Goal: Check status: Check status

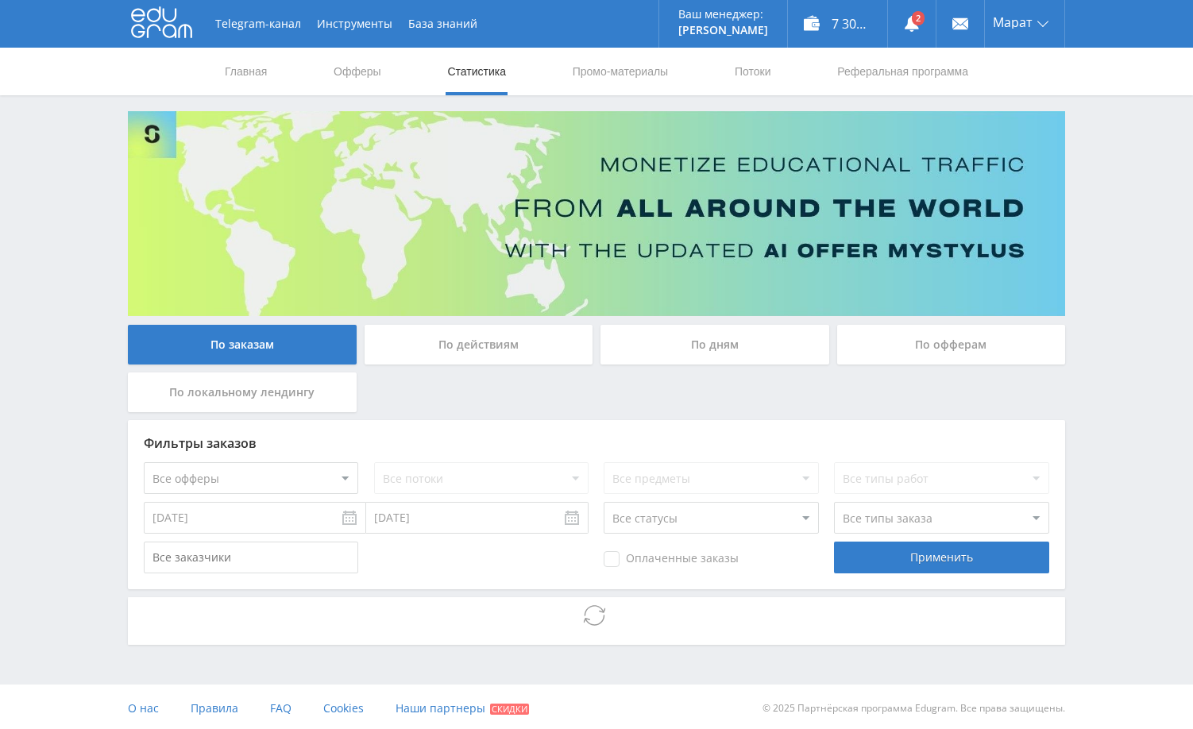
click at [1106, 266] on div "Telegram-канал Инструменты База знаний Ваш менеджер: [PERSON_NAME] Alex Online …" at bounding box center [596, 366] width 1193 height 732
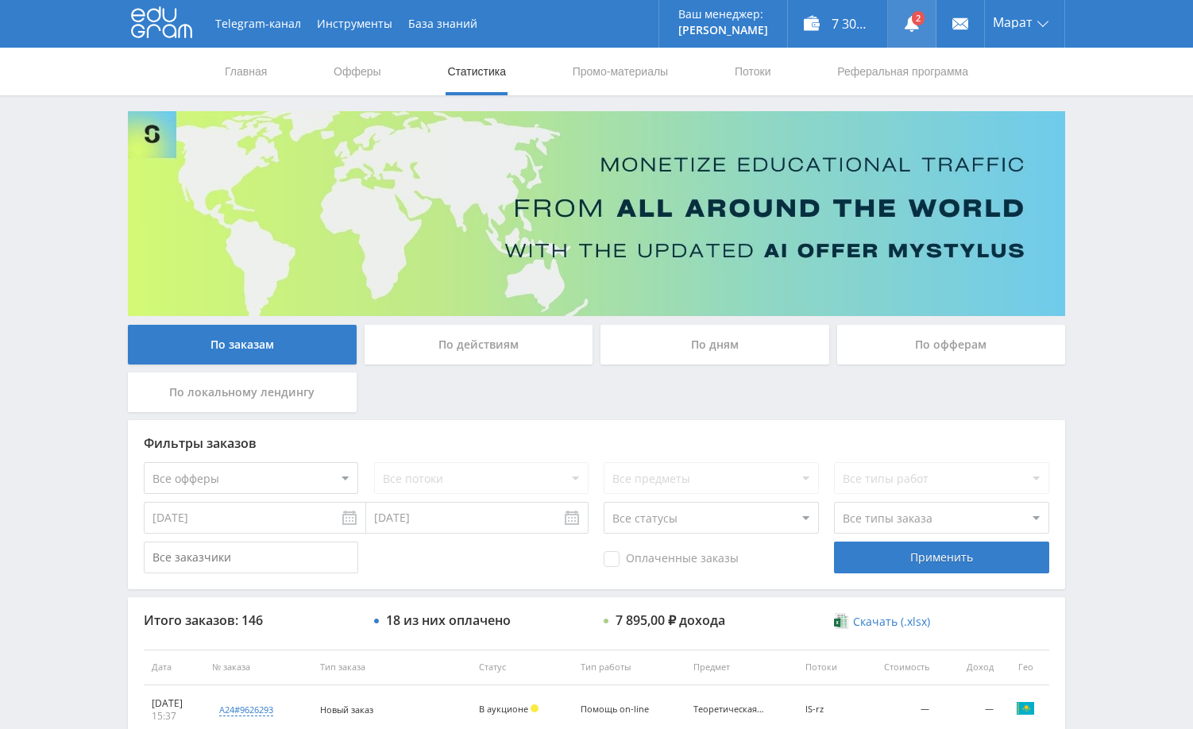
click at [905, 23] on icon at bounding box center [912, 24] width 16 height 16
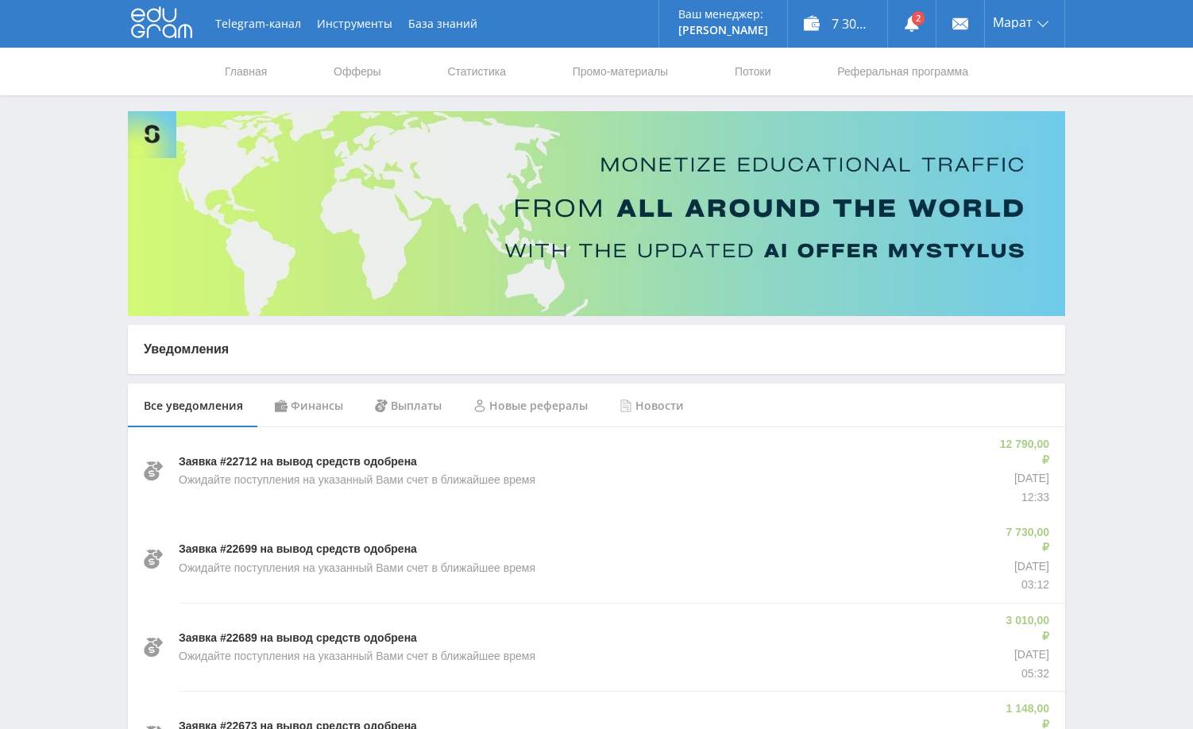
click at [330, 402] on div "Финансы" at bounding box center [309, 406] width 100 height 44
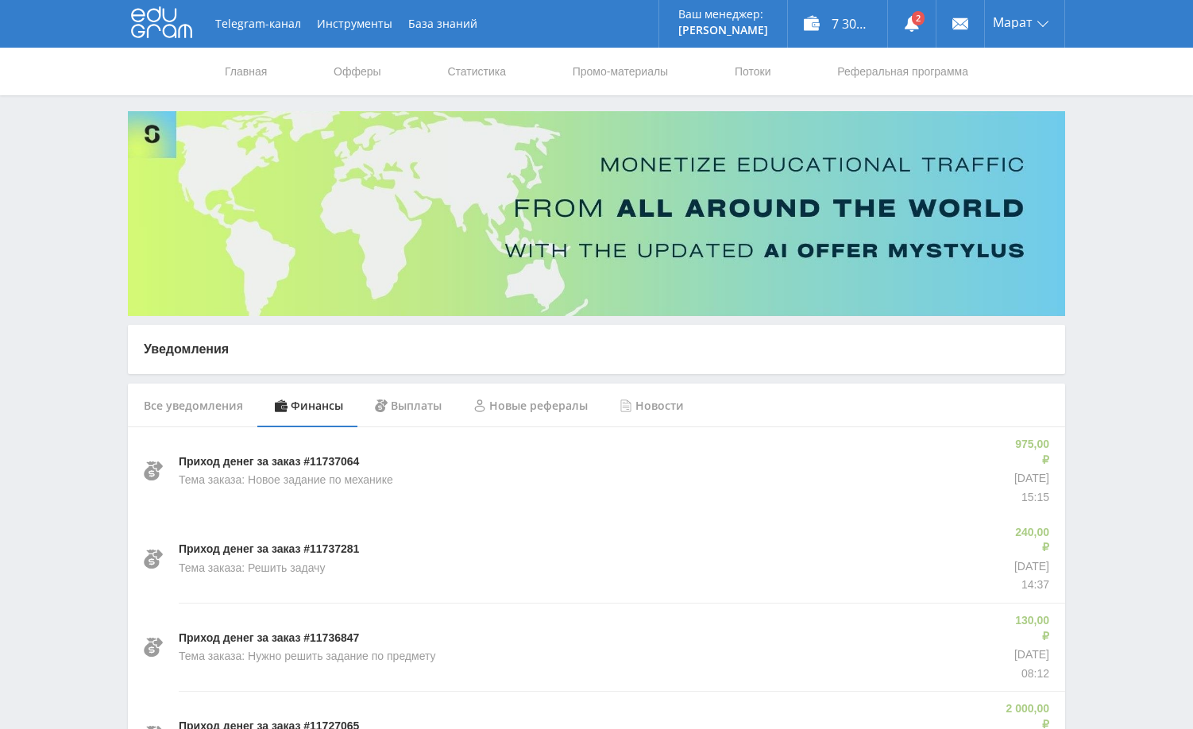
click at [467, 69] on link "Статистика" at bounding box center [477, 72] width 62 height 48
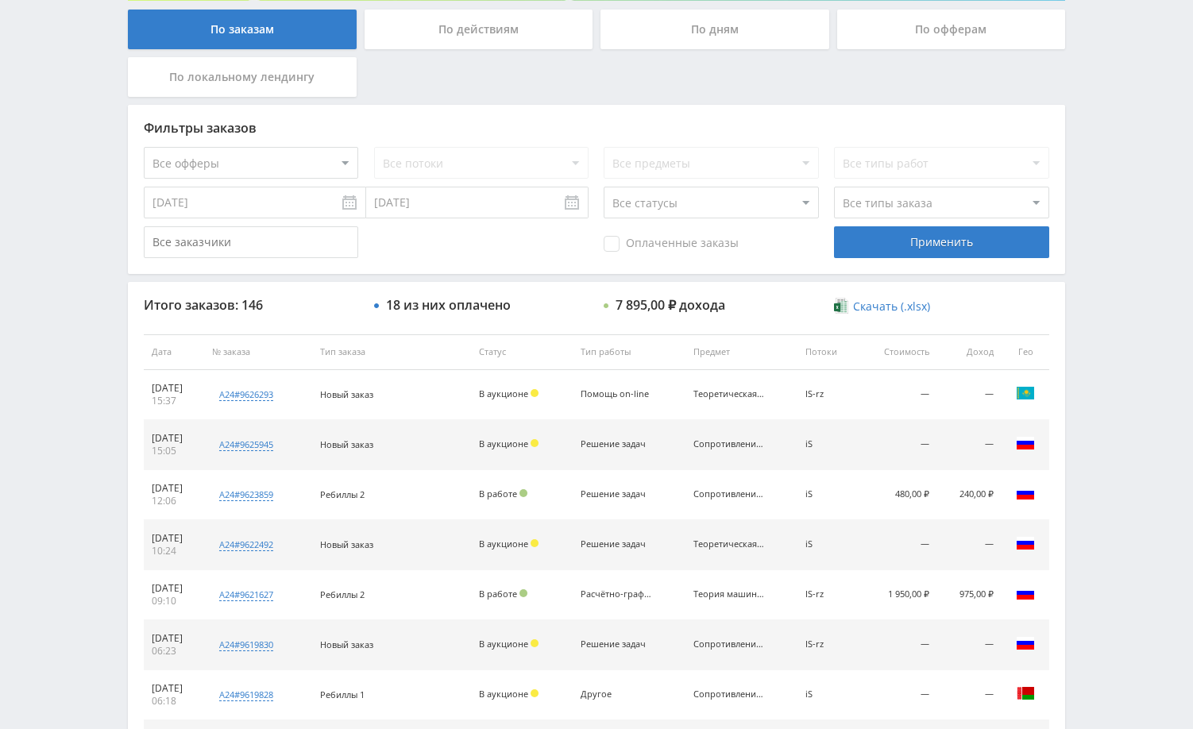
scroll to position [318, 0]
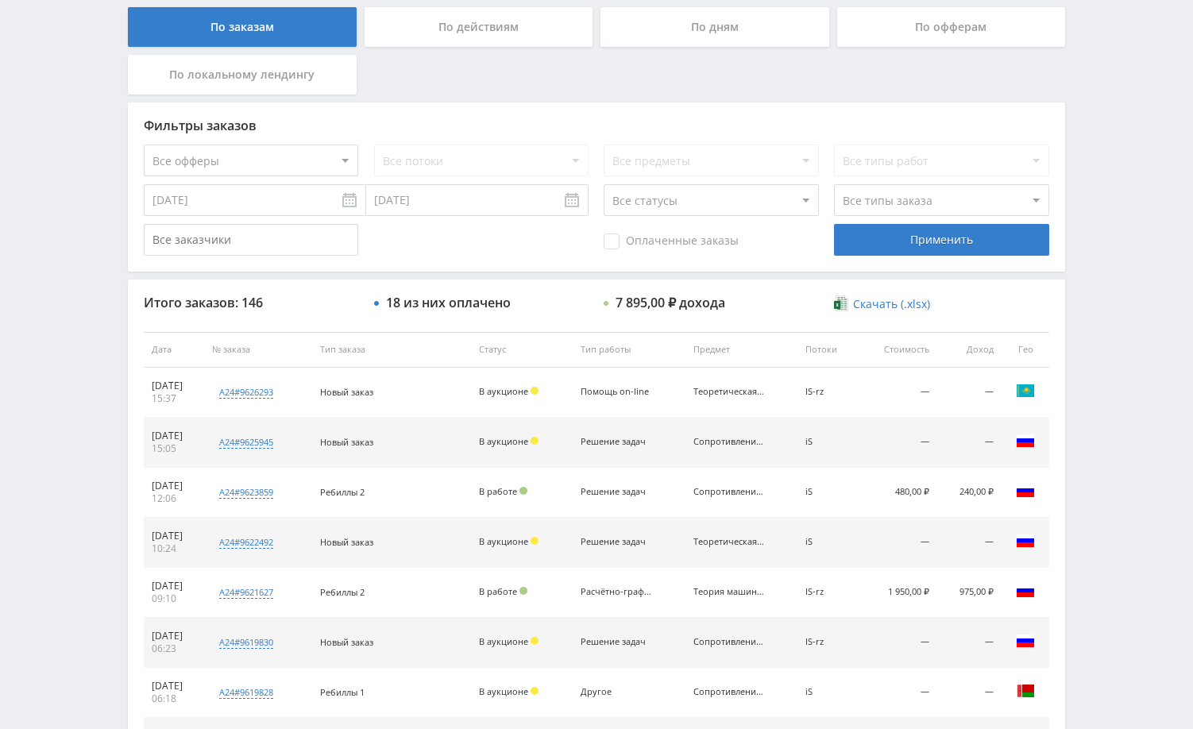
click at [741, 42] on div "По дням" at bounding box center [714, 27] width 229 height 40
click at [0, 0] on input "По дням" at bounding box center [0, 0] width 0 height 0
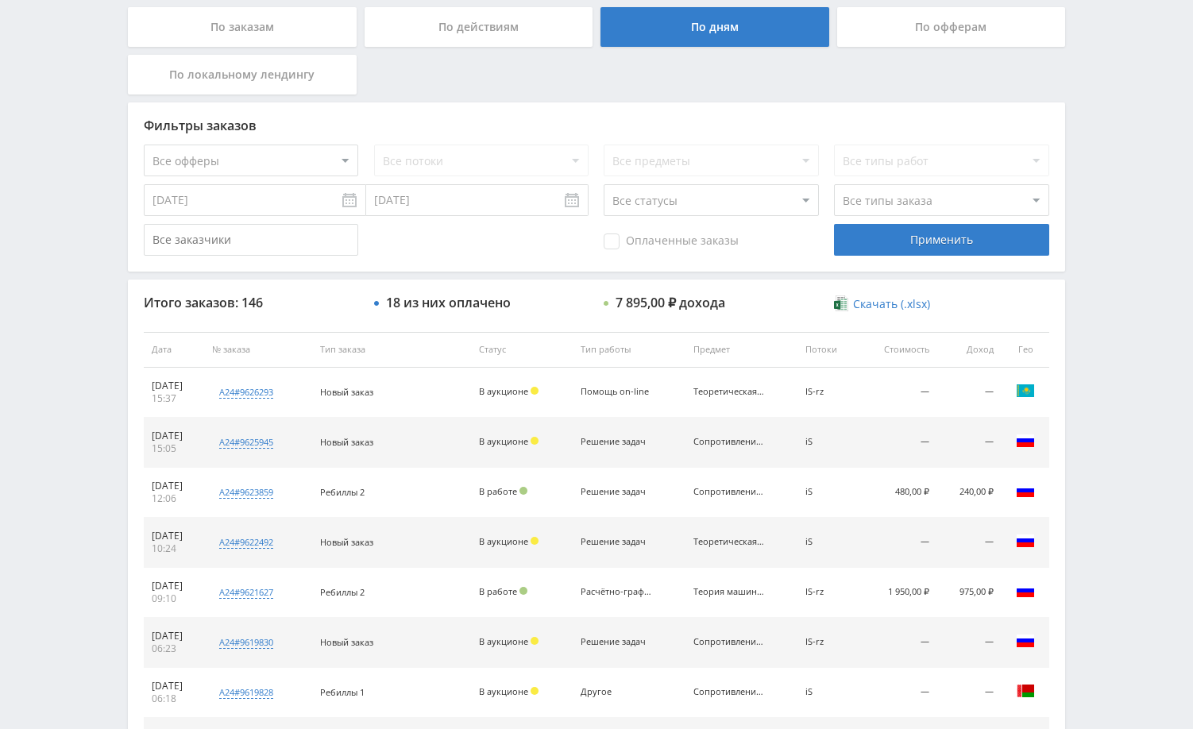
scroll to position [0, 0]
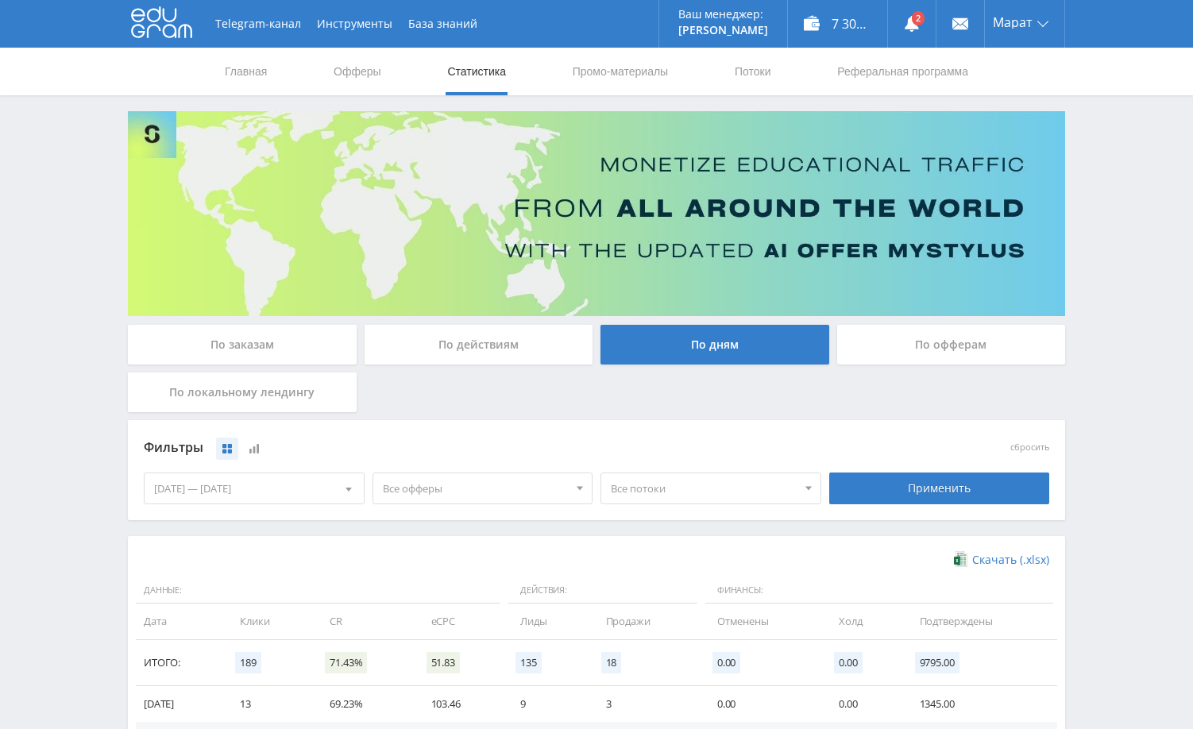
click at [1118, 274] on div "Telegram-канал Инструменты База знаний Ваш менеджер: [PERSON_NAME] Online @edug…" at bounding box center [596, 520] width 1193 height 1040
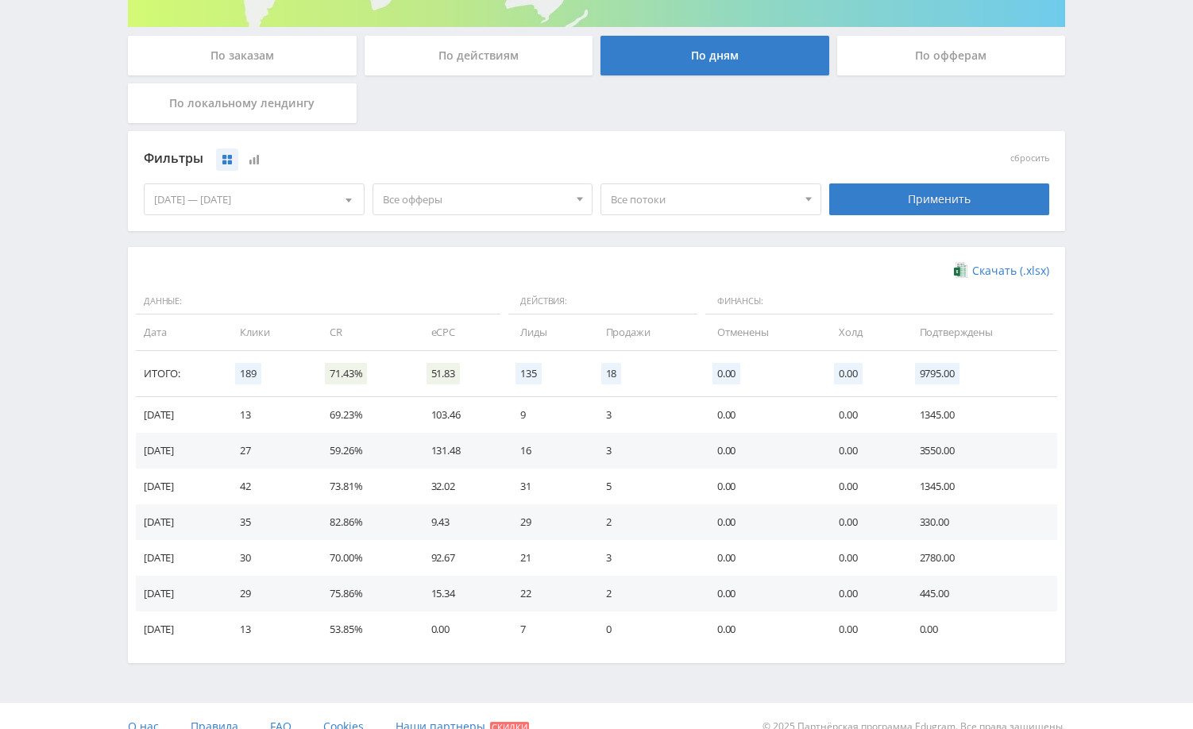
scroll to position [311, 0]
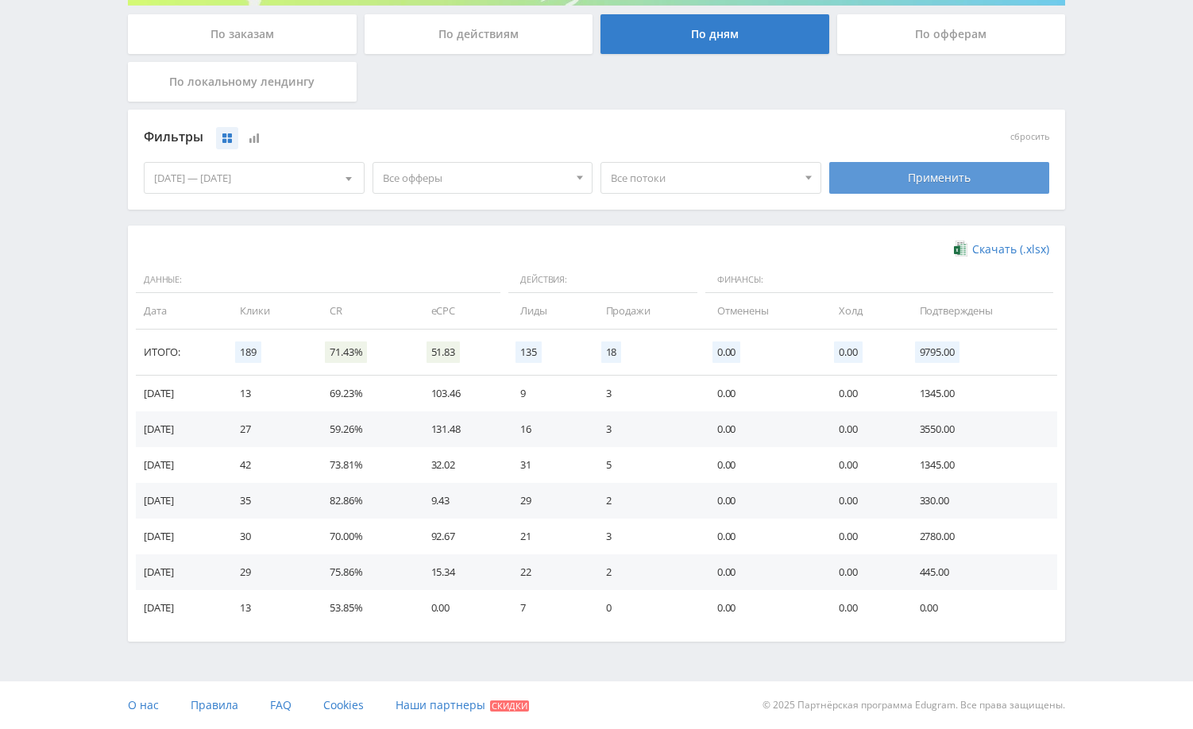
click at [921, 180] on div "Применить" at bounding box center [939, 178] width 221 height 32
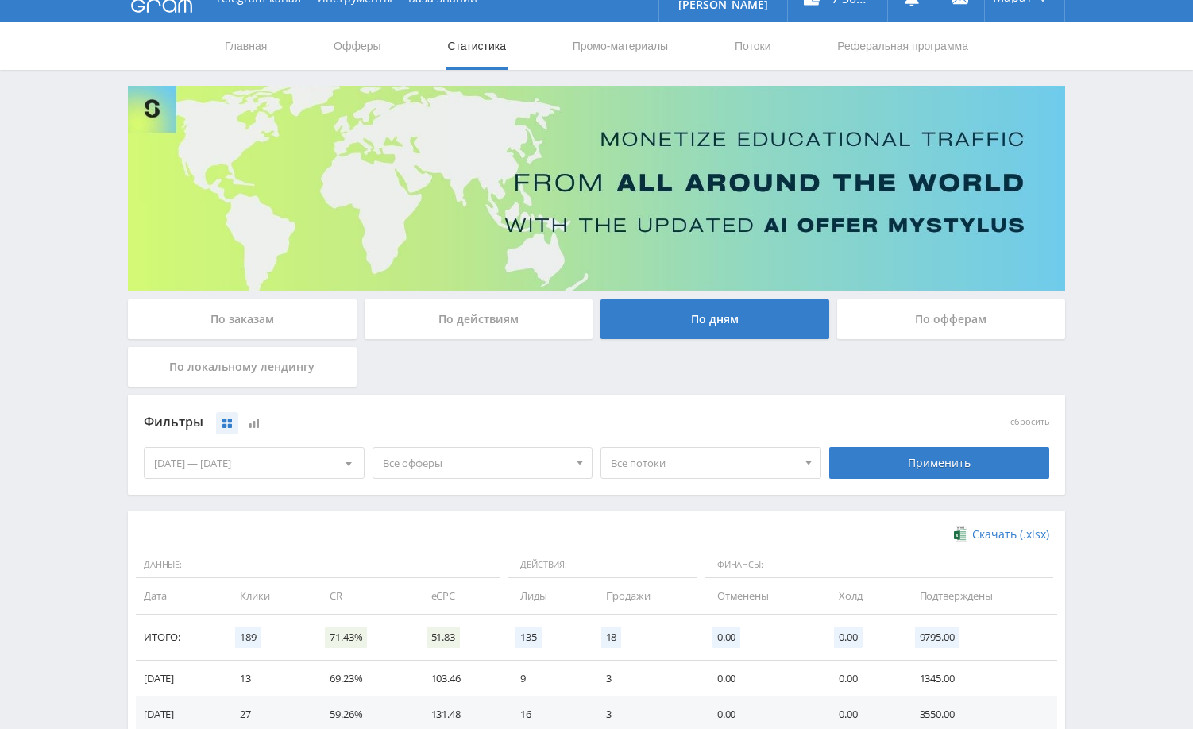
scroll to position [0, 0]
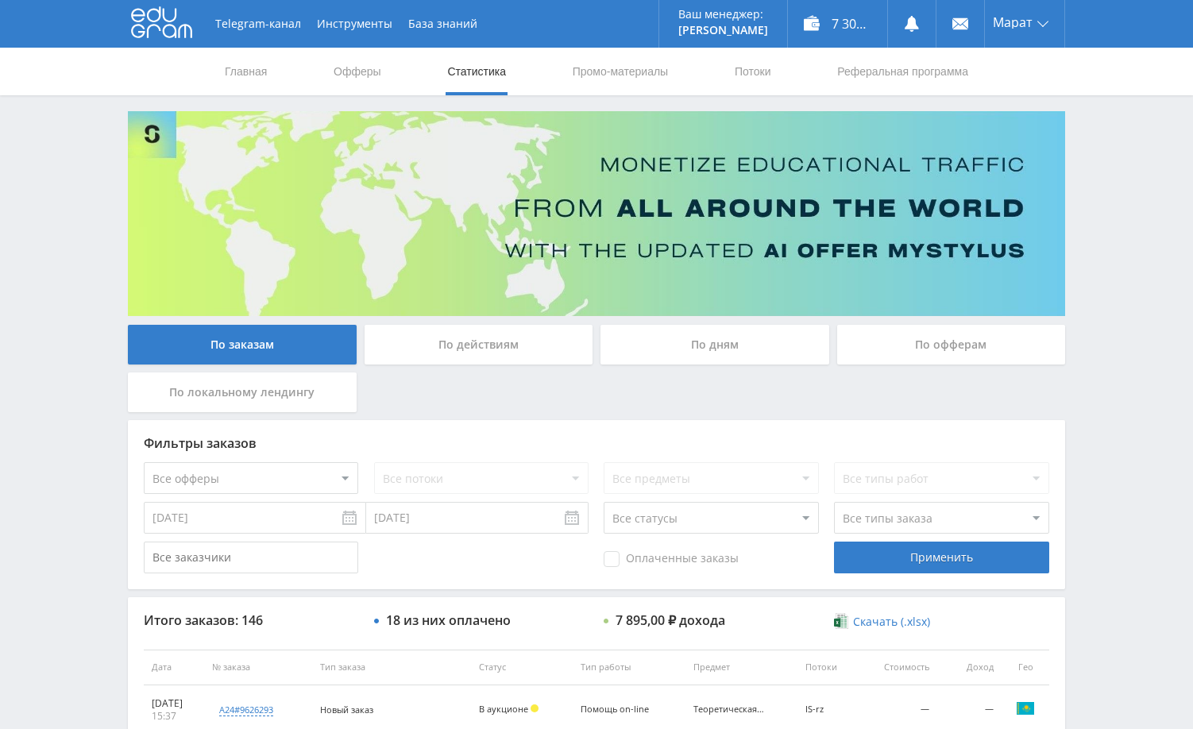
click at [1098, 193] on div "Telegram-канал Инструменты База знаний Ваш менеджер: [PERSON_NAME] Alex Online …" at bounding box center [596, 667] width 1193 height 1334
drag, startPoint x: 1103, startPoint y: 234, endPoint x: 1022, endPoint y: 248, distance: 82.3
click at [1103, 230] on div "Telegram-канал Инструменты База знаний Ваш менеджер: [PERSON_NAME] Alex Online …" at bounding box center [596, 667] width 1193 height 1334
click at [1122, 191] on div "Telegram-канал Инструменты База знаний Ваш менеджер: [PERSON_NAME] Alex Online …" at bounding box center [596, 667] width 1193 height 1334
click at [1128, 173] on div "Telegram-канал Инструменты База знаний Ваш менеджер: [PERSON_NAME] Alex Online …" at bounding box center [596, 667] width 1193 height 1334
